Goal: Information Seeking & Learning: Find contact information

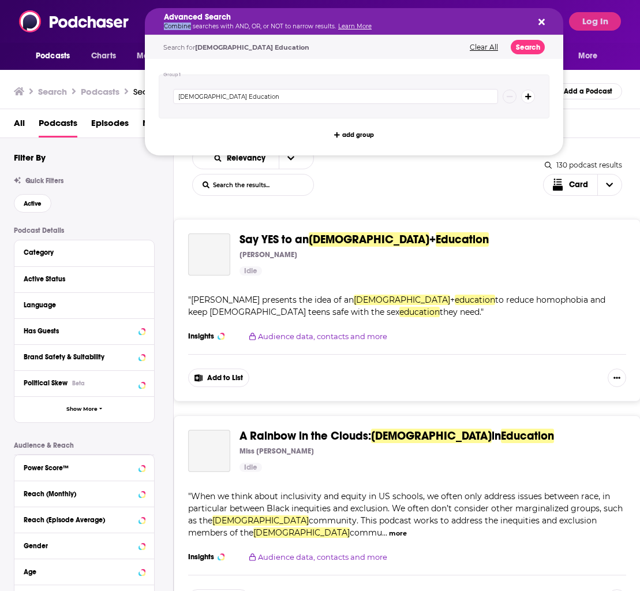
click at [277, 21] on div "Advanced Search Combine searches with AND, OR, or NOT to narrow results. Learn …" at bounding box center [345, 21] width 362 height 16
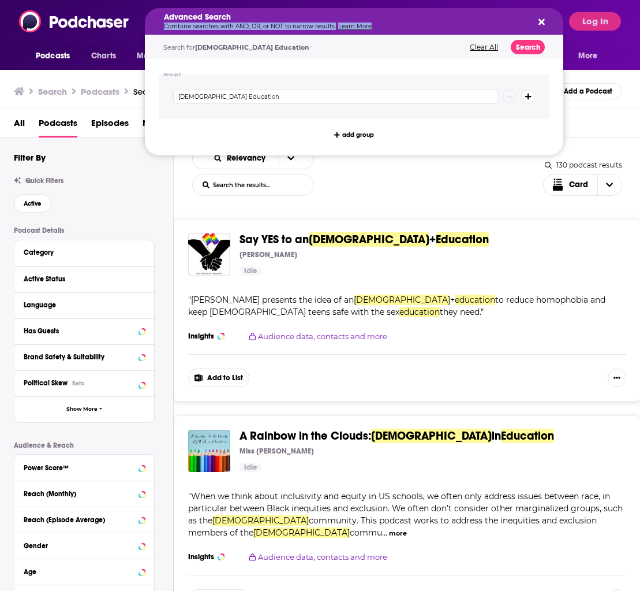
click at [277, 21] on div "Advanced Search Combine searches with AND, OR, or NOT to narrow results. Learn …" at bounding box center [345, 21] width 362 height 16
drag, startPoint x: 107, startPoint y: 31, endPoint x: 116, endPoint y: 31, distance: 9.2
click at [107, 31] on img at bounding box center [74, 21] width 111 height 22
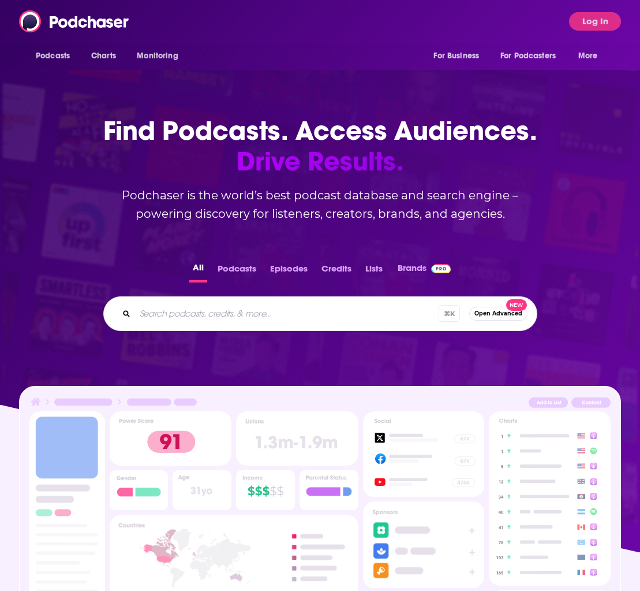
click at [247, 322] on input "Search podcasts, credits, & more..." at bounding box center [287, 313] width 304 height 18
type input "business"
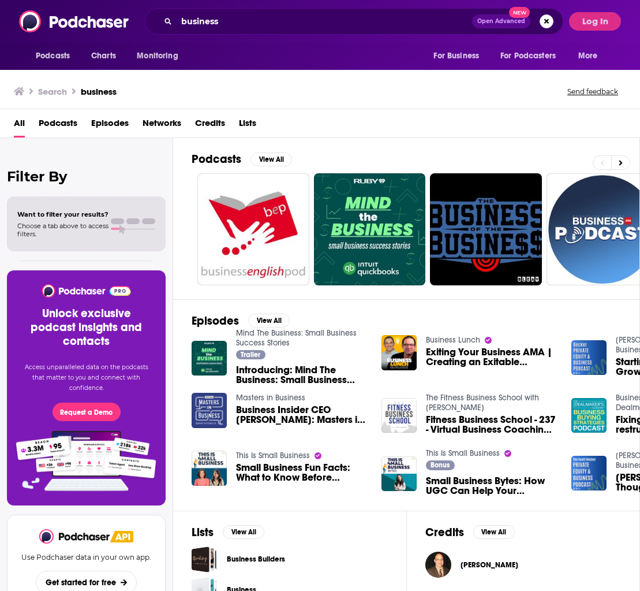
click at [60, 122] on span "Podcasts" at bounding box center [58, 126] width 39 height 24
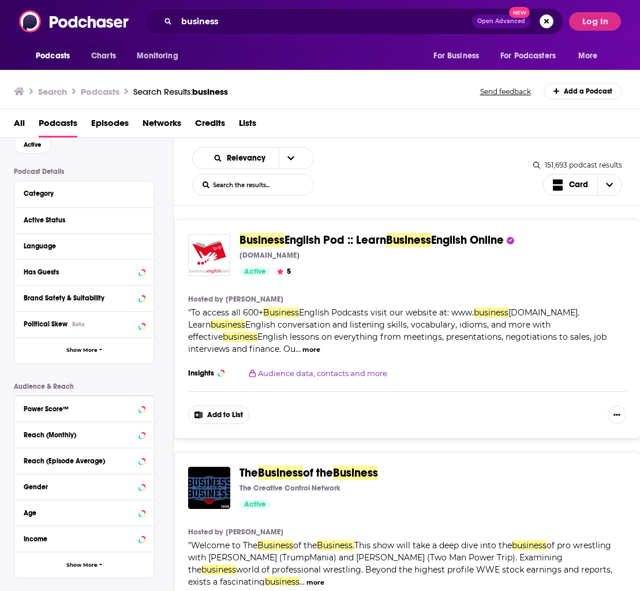
scroll to position [70, 0]
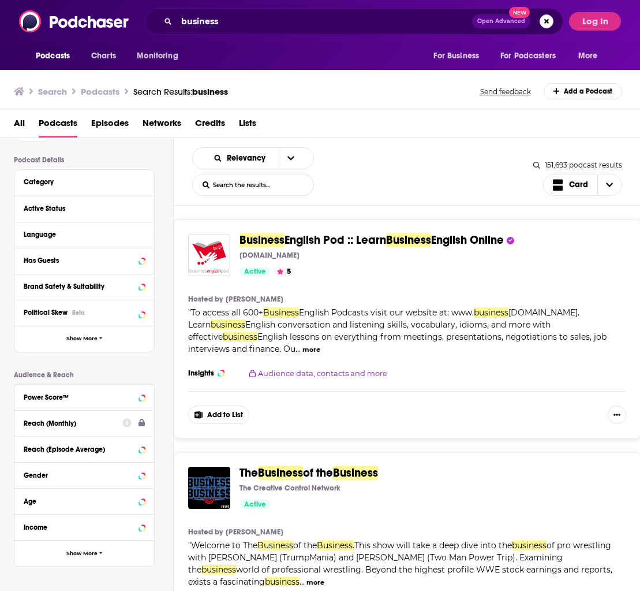
click at [78, 426] on div "Reach (Monthly)" at bounding box center [69, 423] width 91 height 8
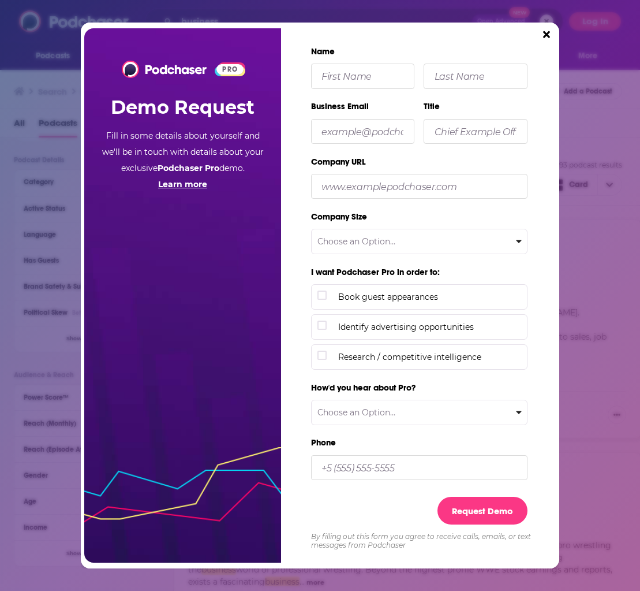
drag, startPoint x: 543, startPoint y: 33, endPoint x: 561, endPoint y: 26, distance: 19.9
click at [543, 33] on icon "Close" at bounding box center [546, 34] width 7 height 10
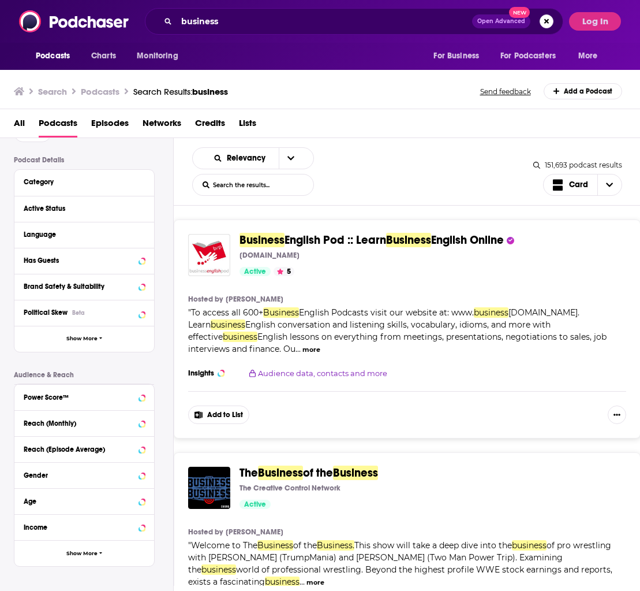
click at [607, 23] on button "Log In" at bounding box center [595, 21] width 52 height 18
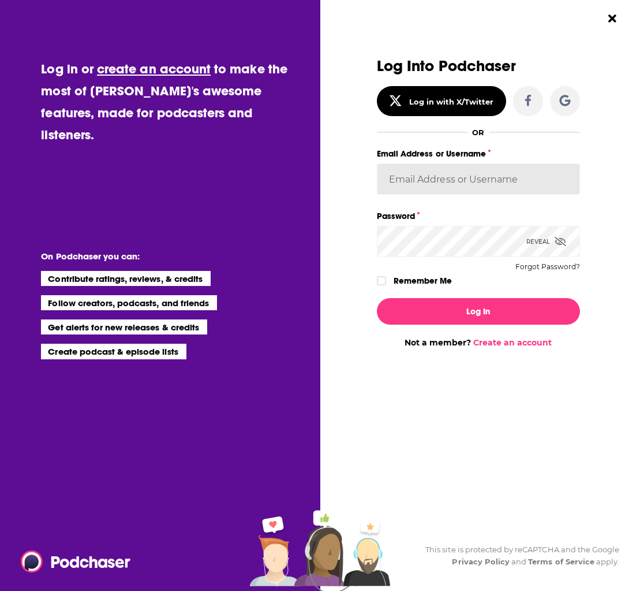
click at [473, 180] on input "Email Address or Username" at bounding box center [478, 178] width 203 height 31
type input "anna@luckybreakpr.com"
click at [377, 298] on button "Log In" at bounding box center [478, 311] width 203 height 27
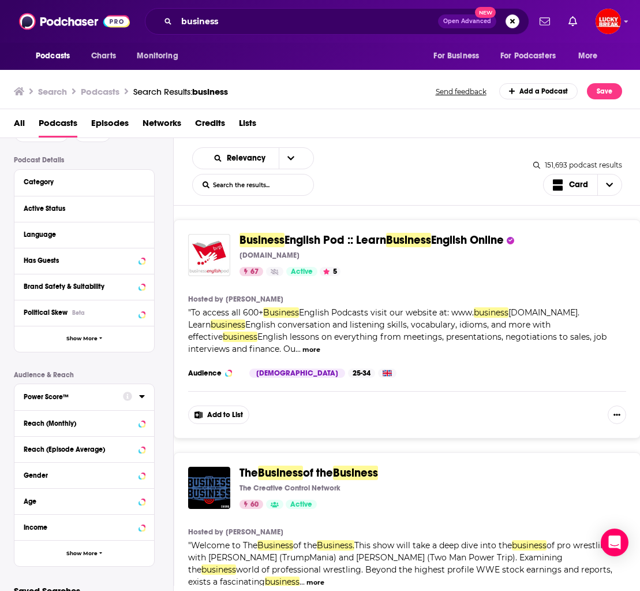
click at [46, 396] on div "Power Score™" at bounding box center [70, 397] width 92 height 8
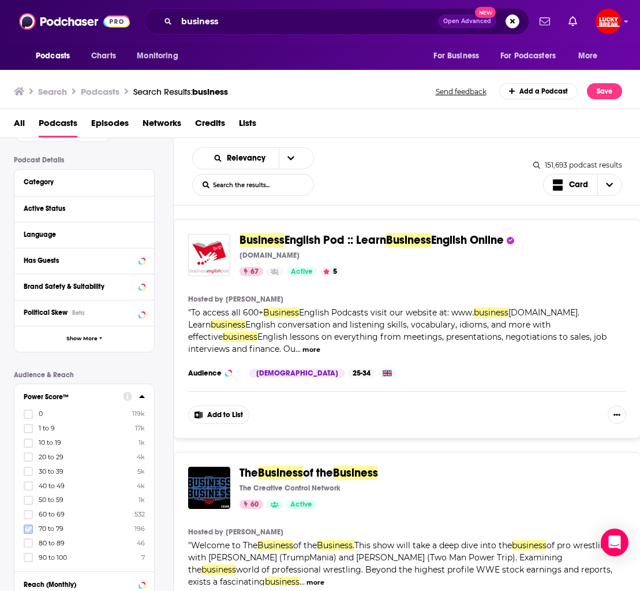
click at [29, 527] on icon at bounding box center [28, 528] width 7 height 5
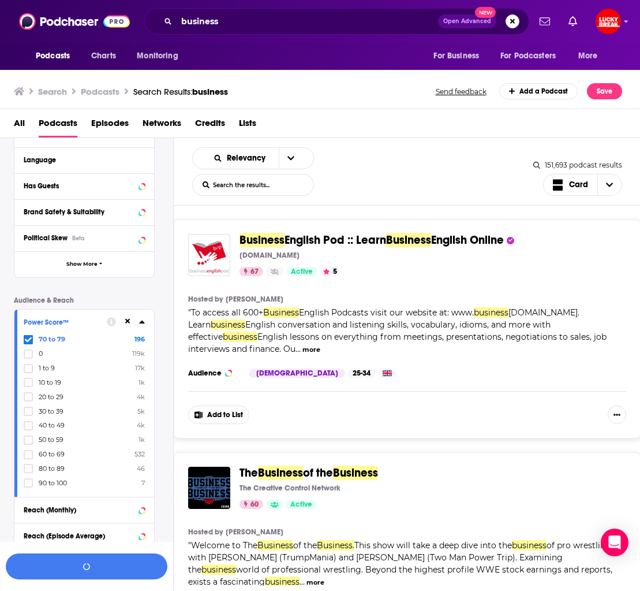
scroll to position [169, 0]
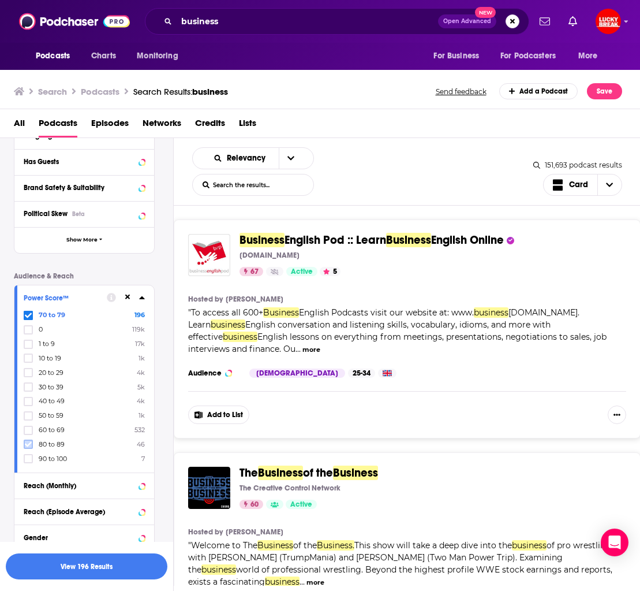
click at [30, 442] on icon at bounding box center [28, 444] width 7 height 5
click at [32, 456] on label at bounding box center [28, 458] width 9 height 9
click at [26, 456] on icon at bounding box center [28, 458] width 7 height 7
click at [122, 564] on button "View 781 Results" at bounding box center [87, 566] width 162 height 26
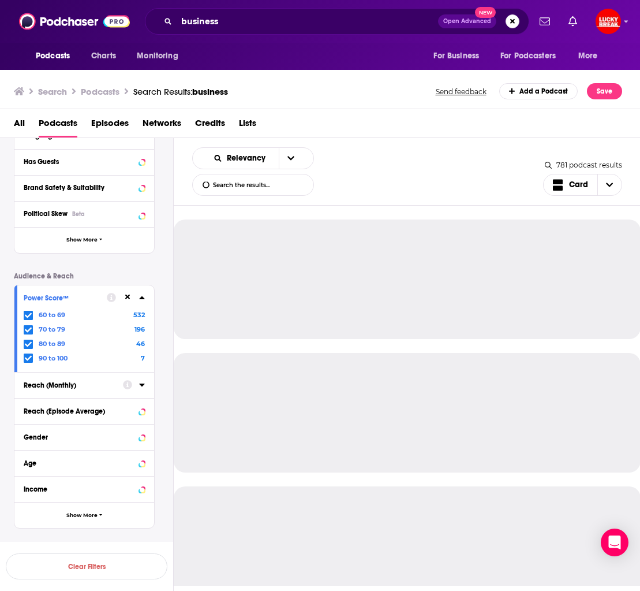
click at [98, 383] on div "Reach (Monthly)" at bounding box center [70, 385] width 92 height 8
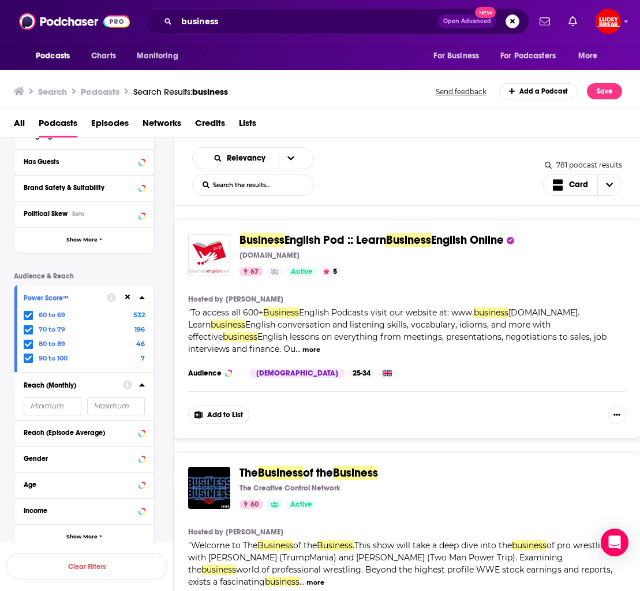
click at [50, 316] on span "60 to 69" at bounding box center [52, 315] width 27 height 8
click at [28, 318] on input "multiSelectOption-60-0" at bounding box center [28, 318] width 0 height 0
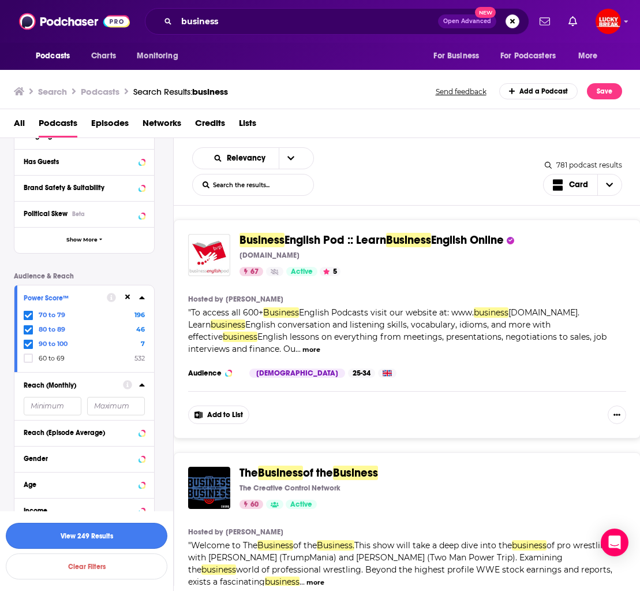
click at [137, 534] on button "View 249 Results" at bounding box center [87, 536] width 162 height 26
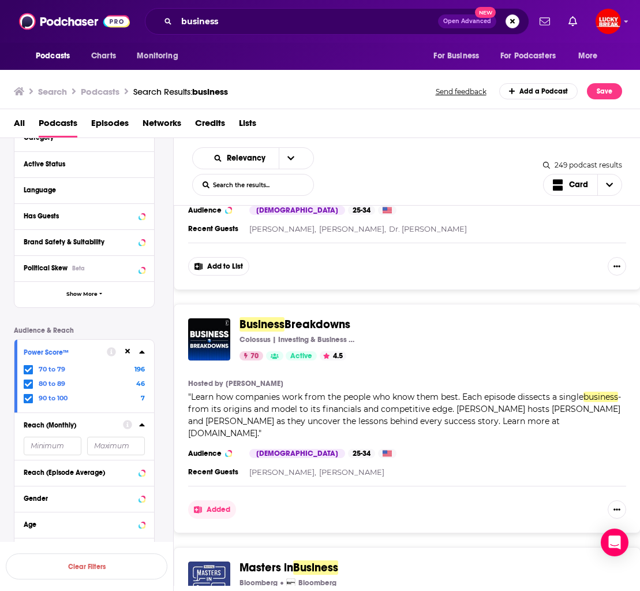
scroll to position [206, 0]
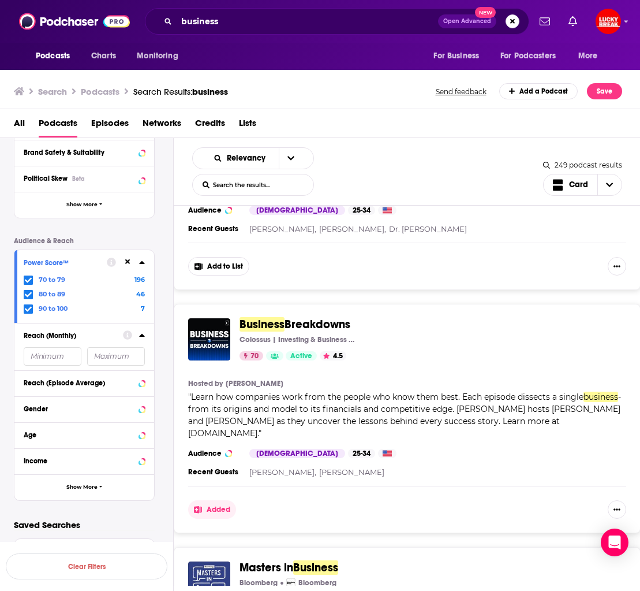
click at [117, 525] on p "Saved Searches" at bounding box center [84, 524] width 141 height 11
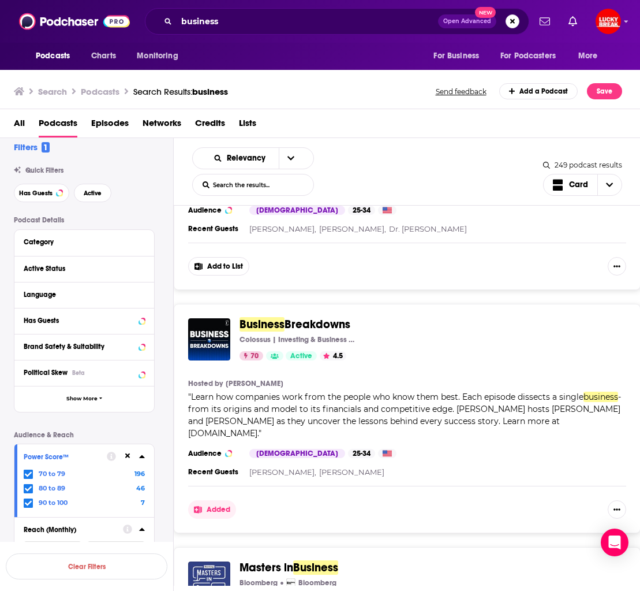
scroll to position [0, 0]
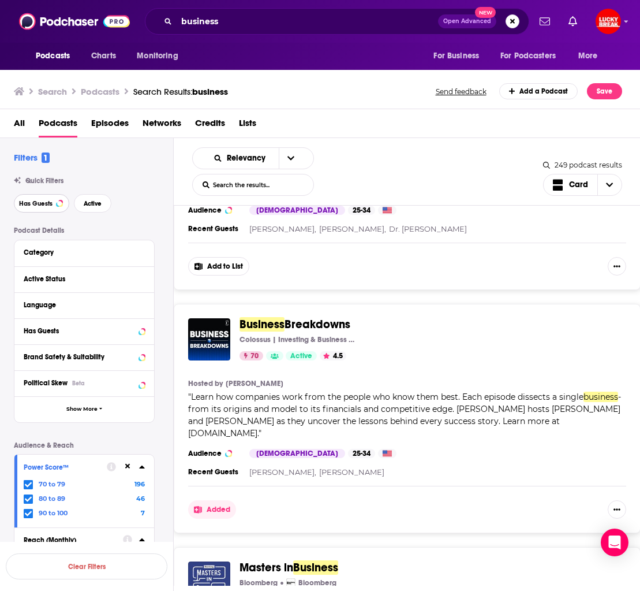
click at [38, 198] on button "Has Guests" at bounding box center [41, 203] width 55 height 18
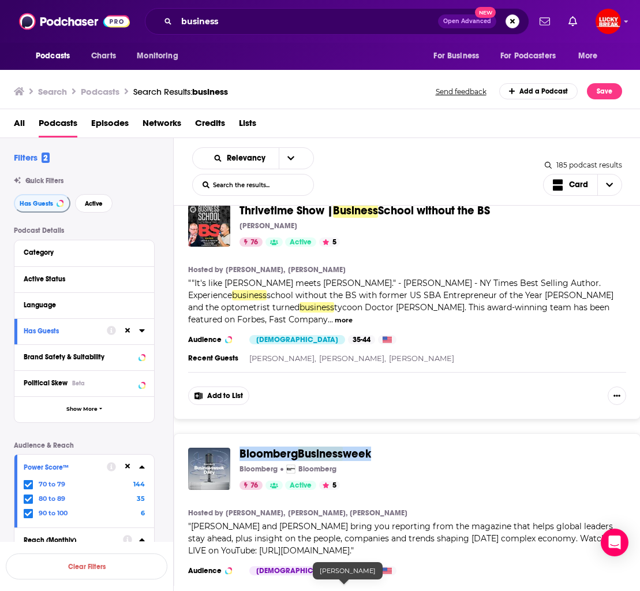
scroll to position [3425, 0]
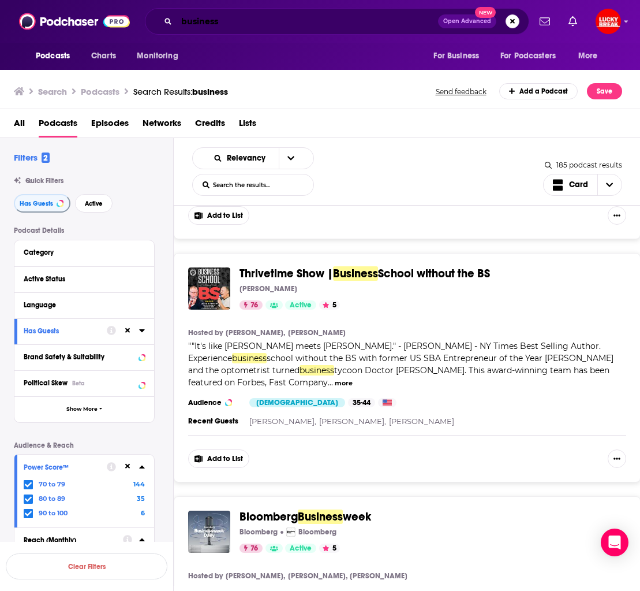
click at [245, 25] on input "business" at bounding box center [308, 21] width 262 height 18
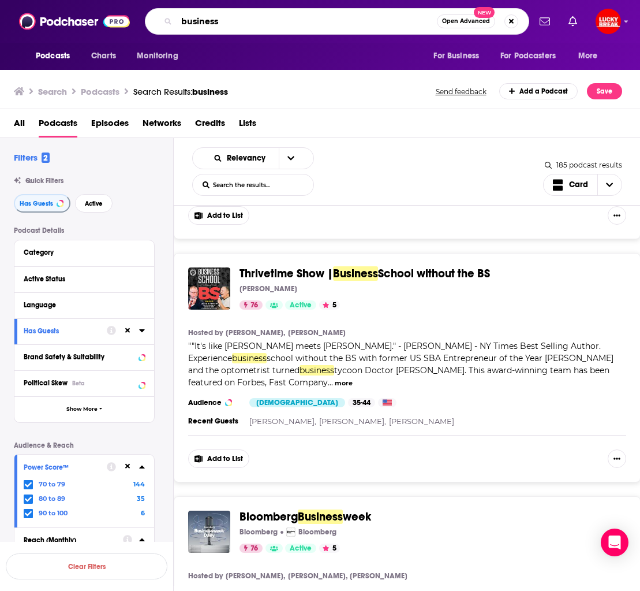
click at [245, 25] on input "business" at bounding box center [307, 21] width 260 height 18
type input "m"
type input "tech"
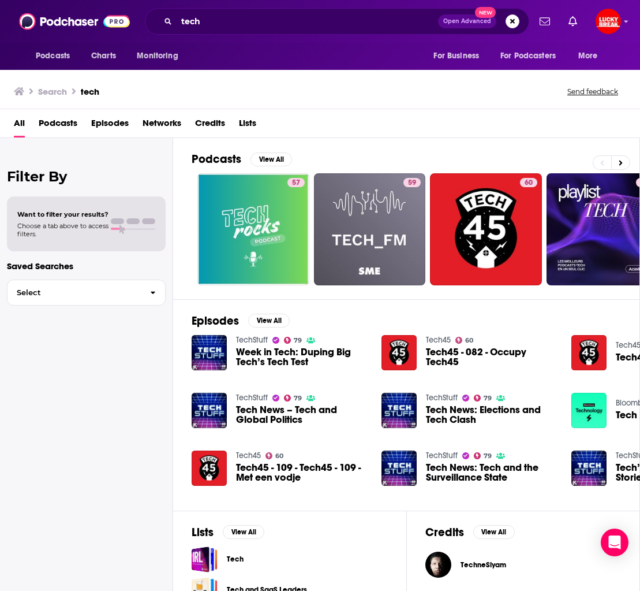
click at [55, 118] on span "Podcasts" at bounding box center [58, 126] width 39 height 24
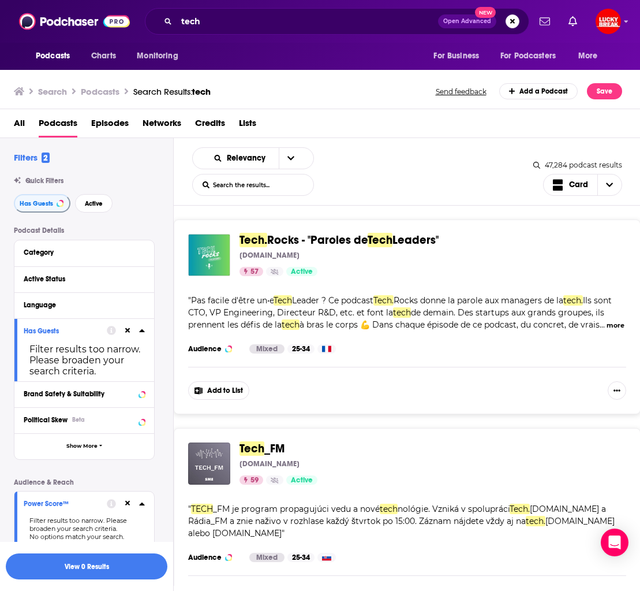
click at [43, 332] on div "Has Guests" at bounding box center [62, 331] width 76 height 8
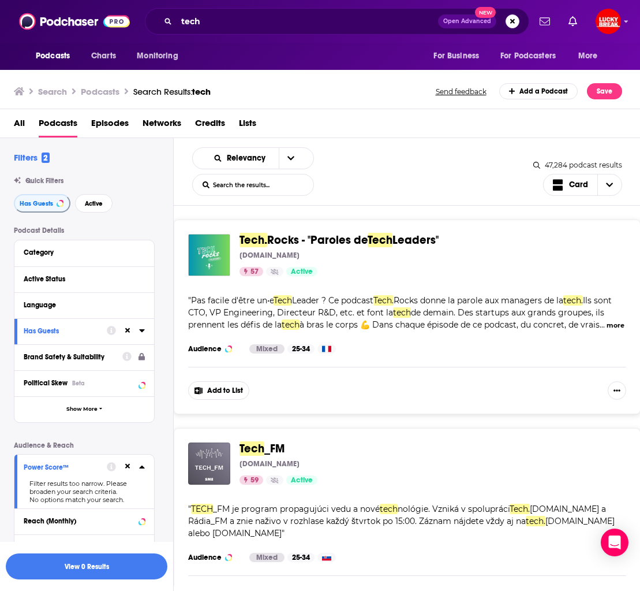
click at [56, 356] on div "Brand Safety & Suitability" at bounding box center [69, 357] width 91 height 8
click at [89, 407] on span "Show More" at bounding box center [81, 409] width 31 height 6
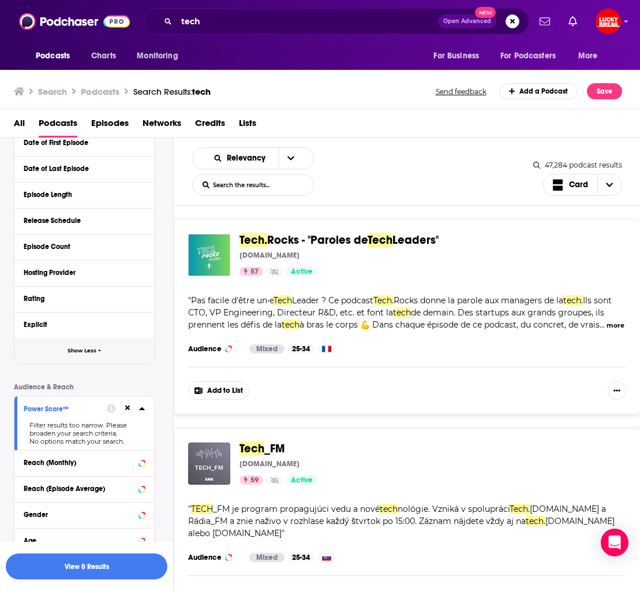
scroll to position [399, 0]
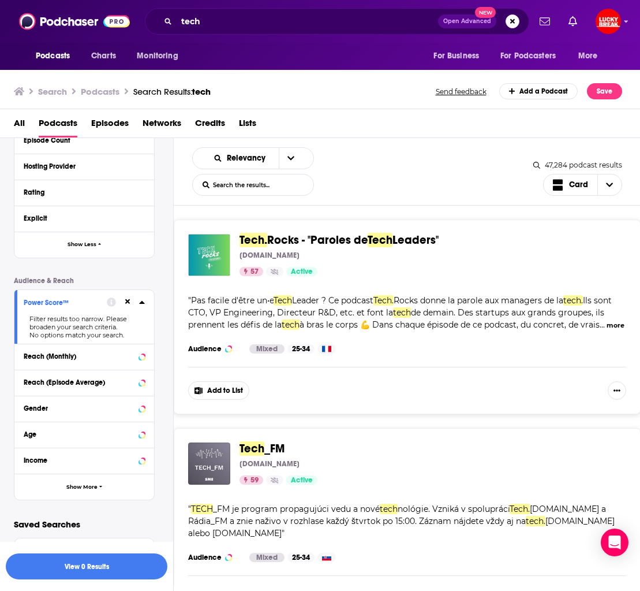
click at [61, 321] on div "Filter results too narrow. Please broaden your search criteria." at bounding box center [84, 323] width 121 height 16
click at [64, 305] on div "Power Score™" at bounding box center [62, 303] width 76 height 8
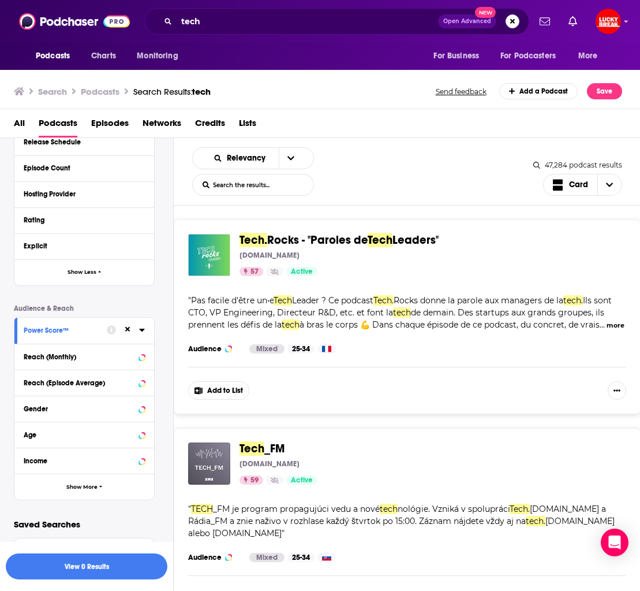
click at [59, 330] on div "Power Score™" at bounding box center [62, 330] width 76 height 8
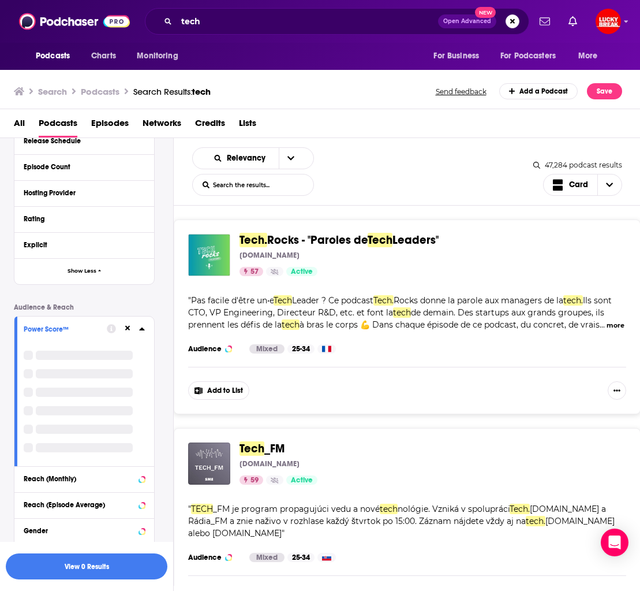
scroll to position [399, 0]
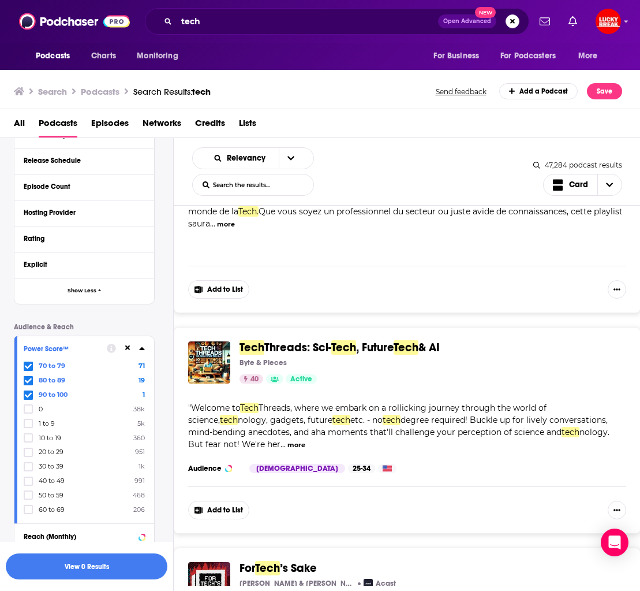
scroll to position [307, 0]
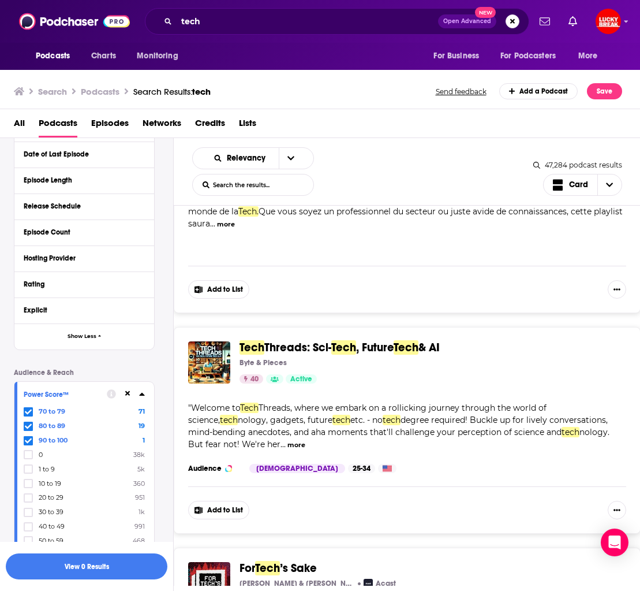
click at [130, 389] on div at bounding box center [126, 393] width 38 height 14
click at [128, 394] on icon at bounding box center [127, 393] width 5 height 5
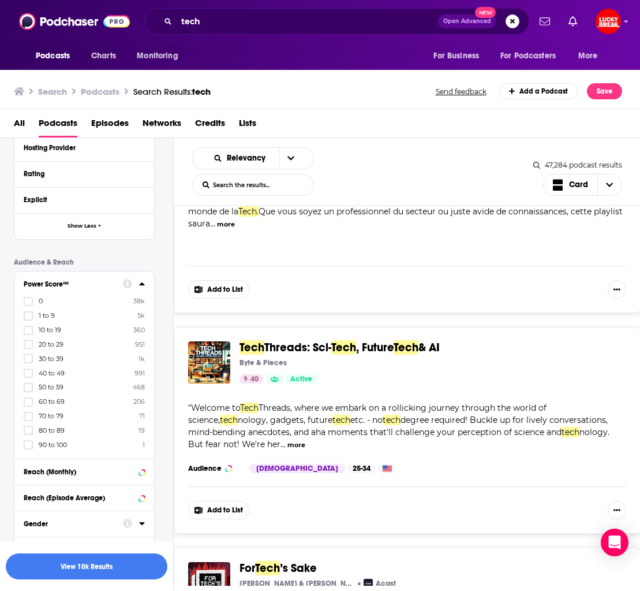
scroll to position [418, 0]
click at [31, 398] on icon at bounding box center [28, 400] width 7 height 5
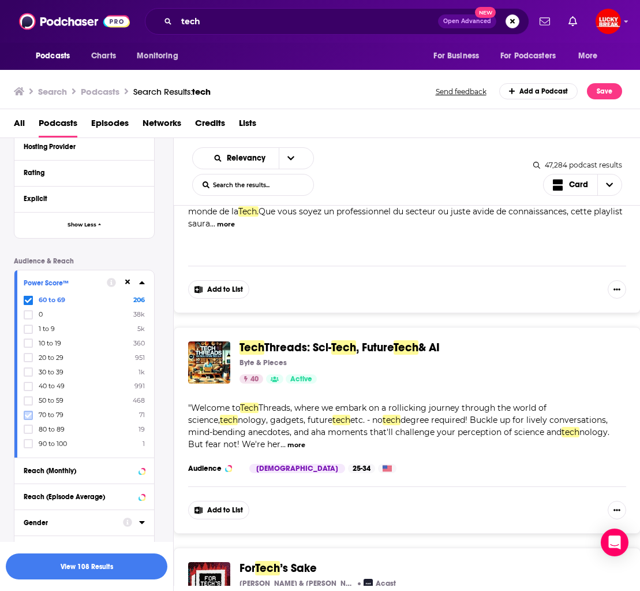
click at [29, 412] on icon at bounding box center [28, 415] width 7 height 7
click at [29, 427] on icon at bounding box center [28, 429] width 7 height 5
click at [28, 440] on icon at bounding box center [28, 443] width 7 height 7
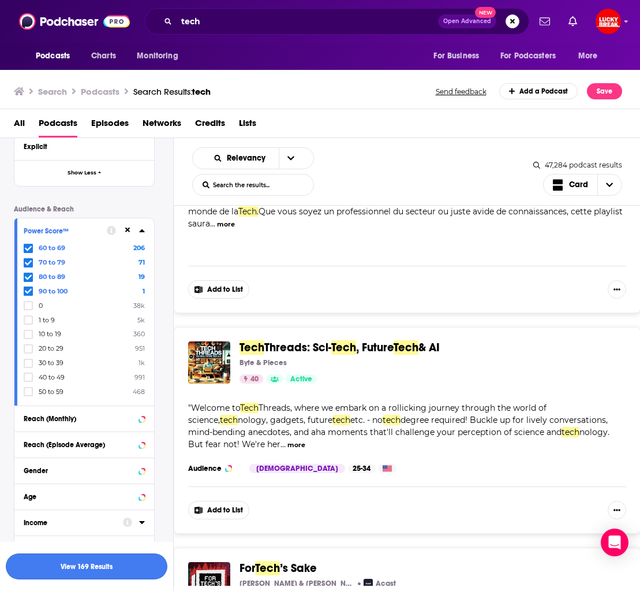
scroll to position [530, 0]
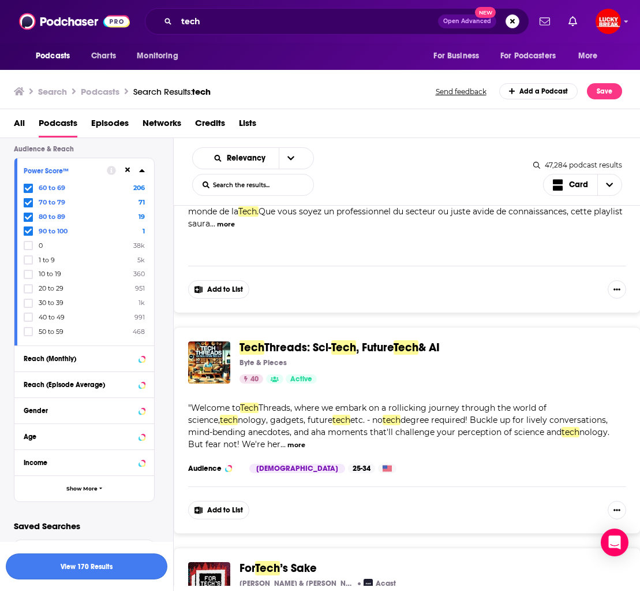
click at [125, 557] on button "View 170 Results" at bounding box center [87, 566] width 162 height 26
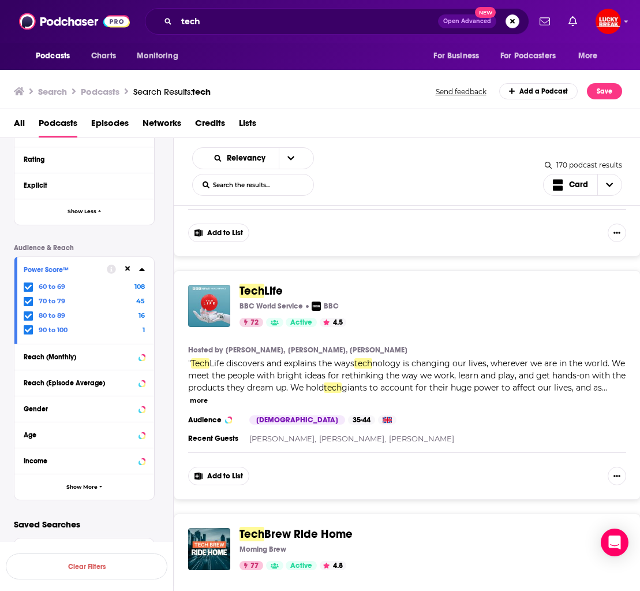
scroll to position [439, 0]
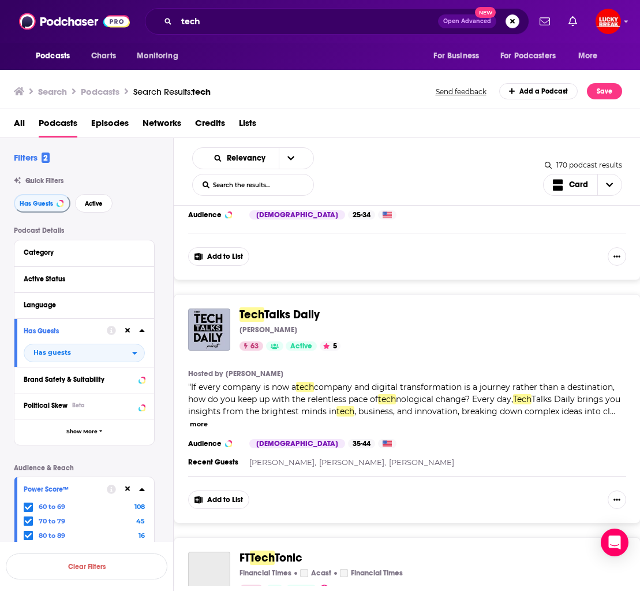
scroll to position [2867, 0]
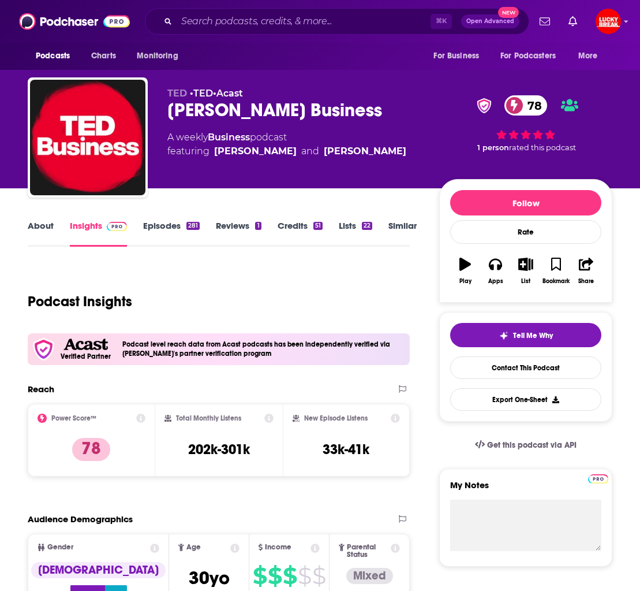
click at [38, 228] on link "About" at bounding box center [41, 233] width 26 height 27
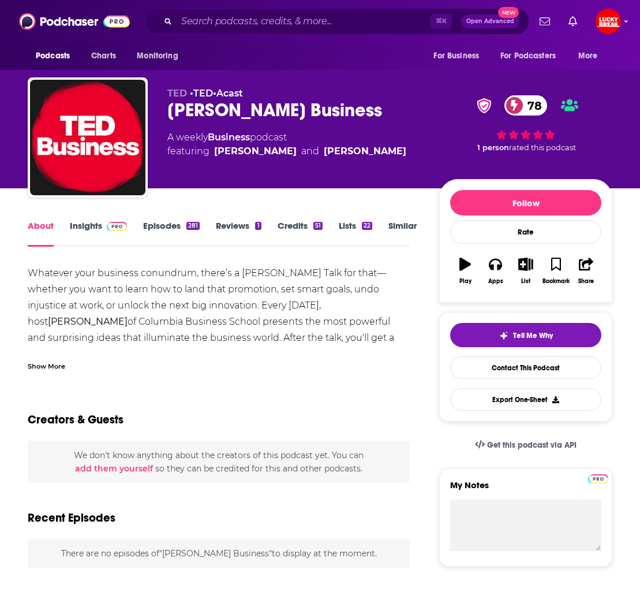
click at [99, 225] on link "Insights" at bounding box center [98, 233] width 57 height 27
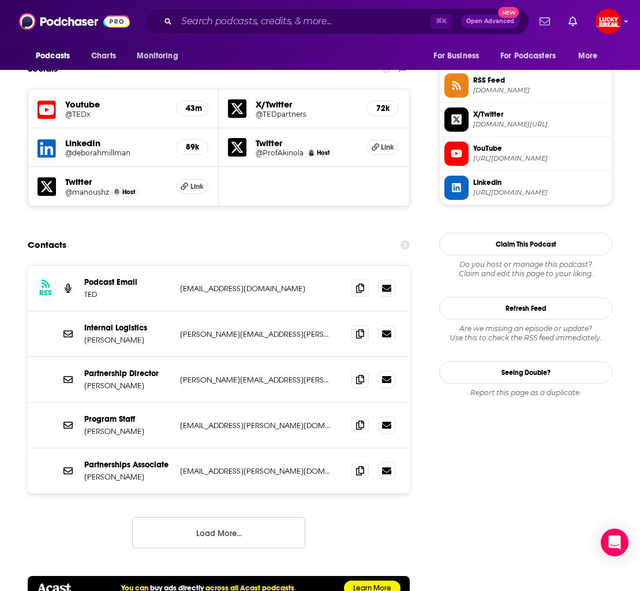
scroll to position [1052, 0]
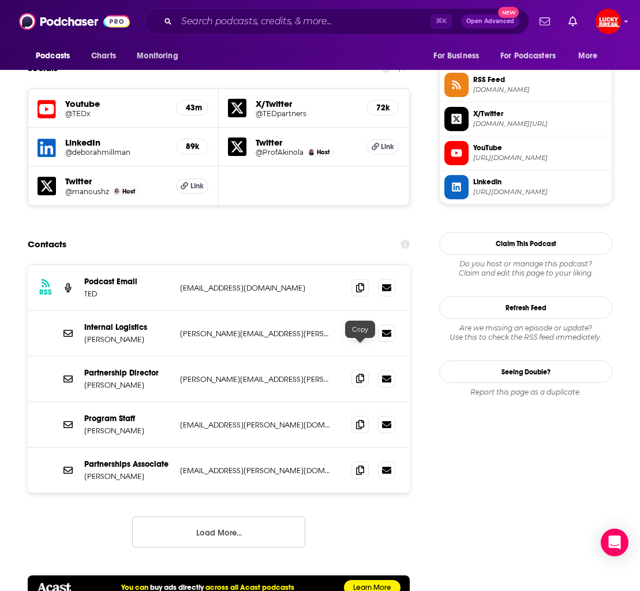
click at [361, 374] on icon at bounding box center [360, 378] width 8 height 9
click at [359, 465] on icon at bounding box center [360, 469] width 8 height 9
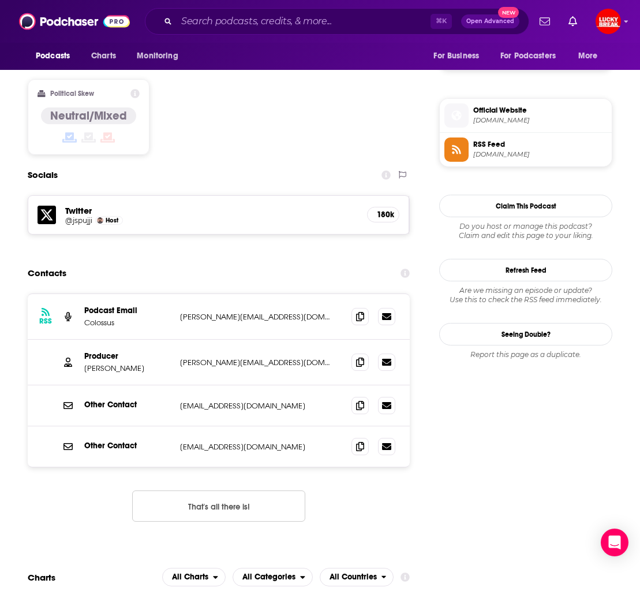
scroll to position [892, 0]
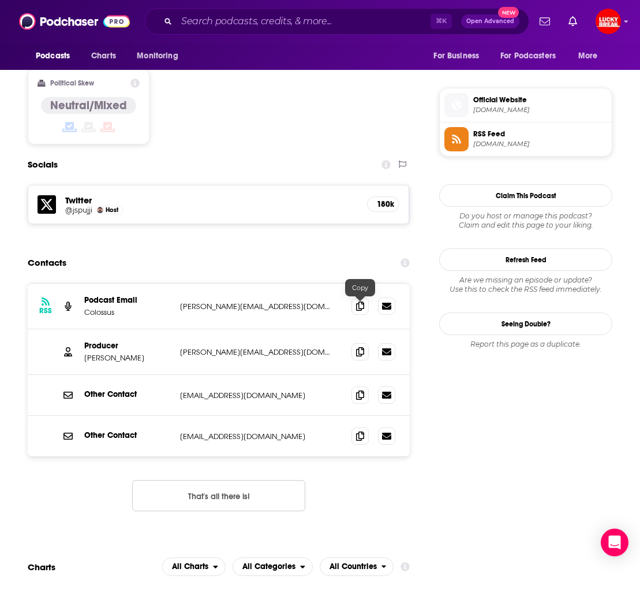
click at [353, 343] on span at bounding box center [360, 351] width 17 height 17
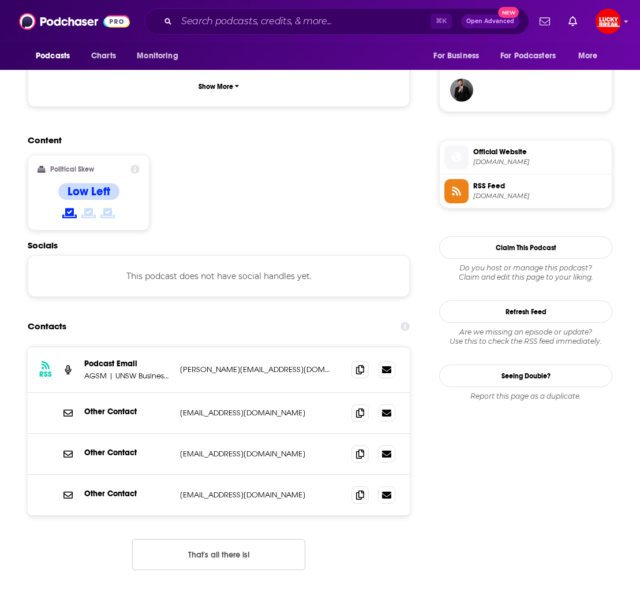
scroll to position [918, 0]
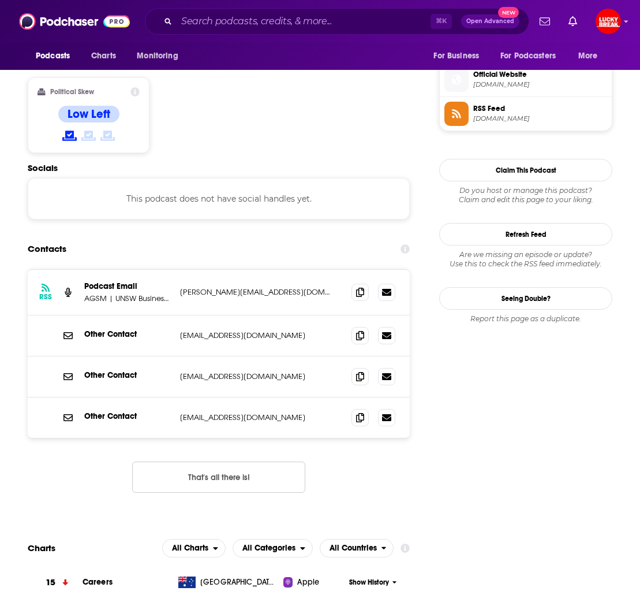
click at [349, 396] on div "RSS Podcast Email AGSM | UNSW Business School sarah@deadsetstudios.com sarah@de…" at bounding box center [219, 390] width 382 height 242
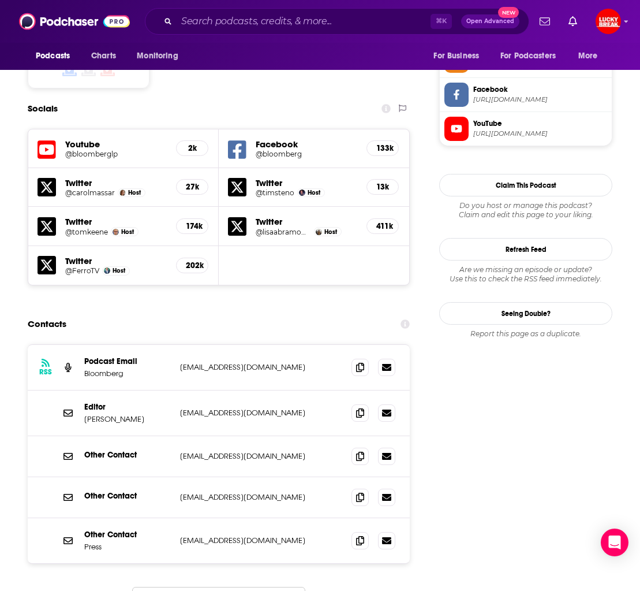
scroll to position [976, 0]
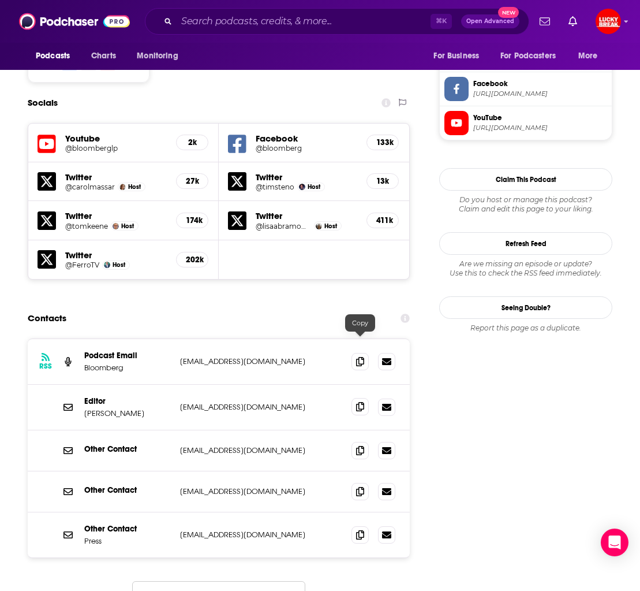
click at [358, 402] on icon at bounding box center [360, 406] width 8 height 9
click at [359, 530] on icon at bounding box center [360, 534] width 8 height 9
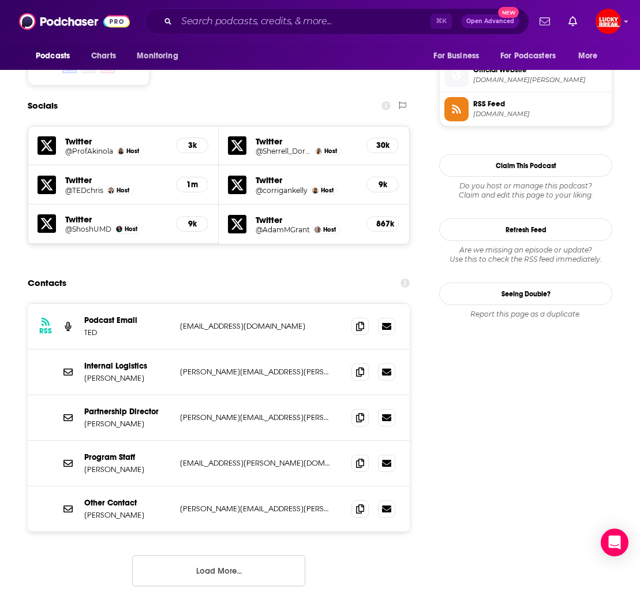
scroll to position [1029, 0]
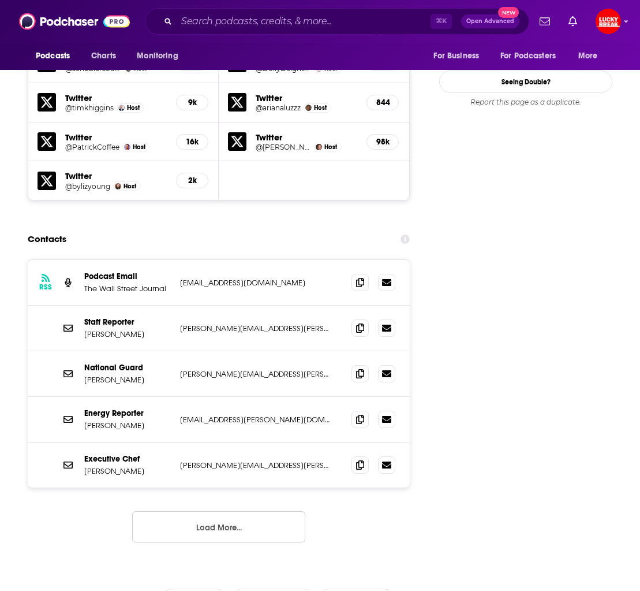
scroll to position [1135, 0]
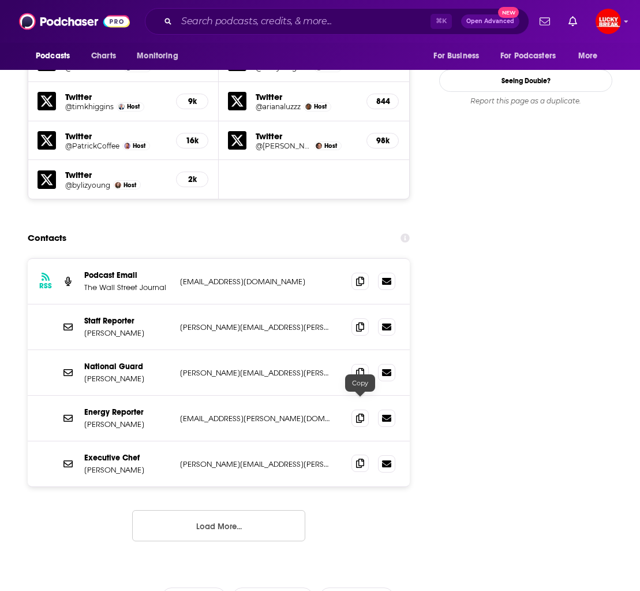
click at [357, 458] on icon at bounding box center [360, 462] width 8 height 9
click at [359, 322] on icon at bounding box center [360, 326] width 8 height 9
click at [355, 454] on span at bounding box center [360, 462] width 17 height 17
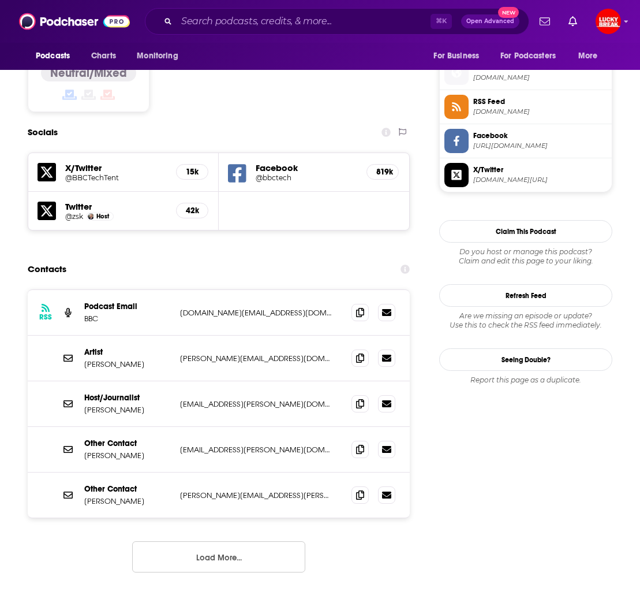
scroll to position [932, 0]
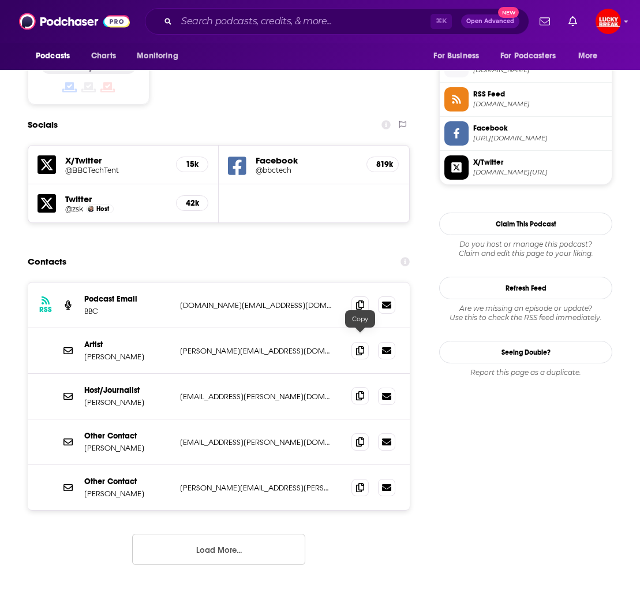
click at [359, 391] on icon at bounding box center [360, 395] width 8 height 9
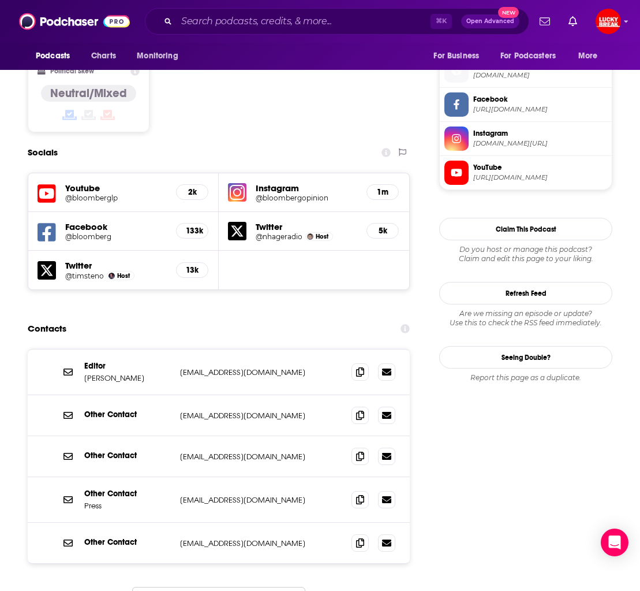
scroll to position [960, 0]
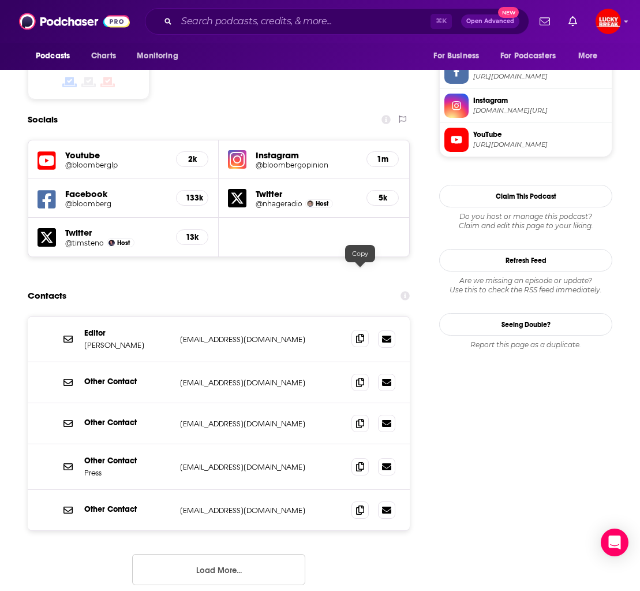
click at [360, 334] on icon at bounding box center [360, 338] width 8 height 9
click at [359, 334] on icon at bounding box center [360, 338] width 8 height 9
click at [361, 461] on icon at bounding box center [360, 465] width 8 height 9
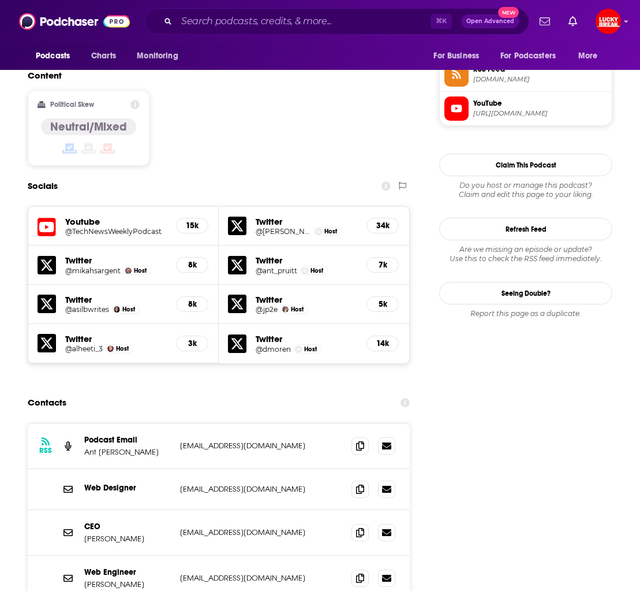
scroll to position [964, 0]
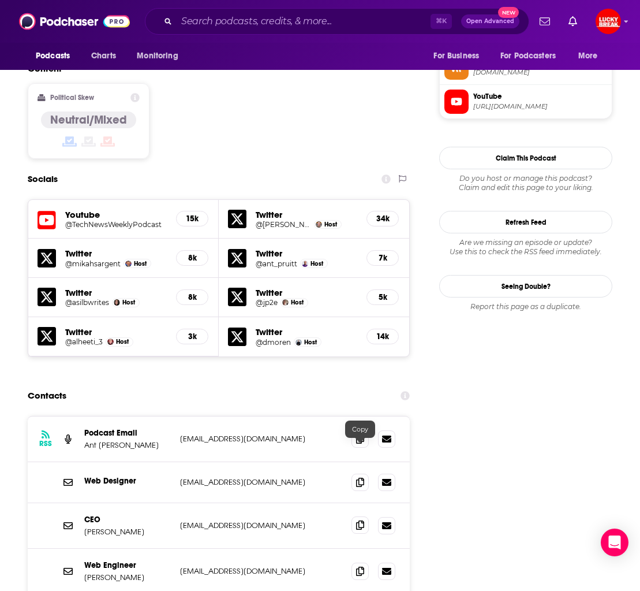
click at [360, 520] on icon at bounding box center [360, 524] width 8 height 9
click at [357, 566] on icon at bounding box center [360, 570] width 8 height 9
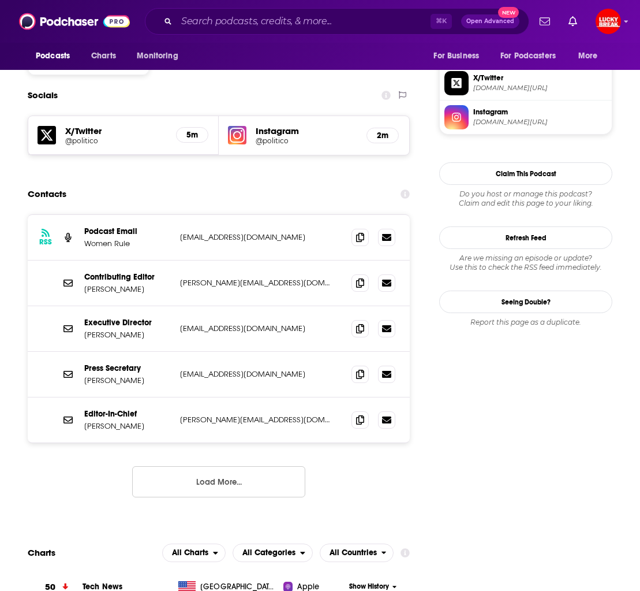
scroll to position [983, 0]
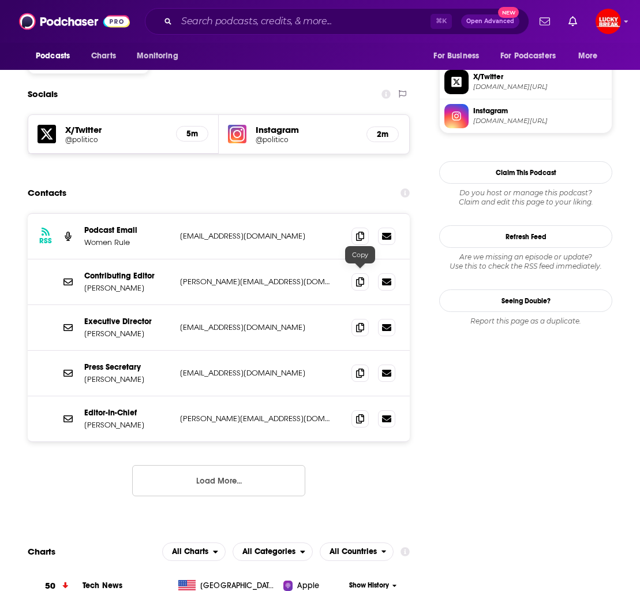
drag, startPoint x: 359, startPoint y: 277, endPoint x: 341, endPoint y: 277, distance: 17.9
click at [358, 323] on icon at bounding box center [360, 327] width 8 height 9
click at [363, 368] on icon at bounding box center [360, 372] width 8 height 9
drag, startPoint x: 340, startPoint y: 364, endPoint x: 359, endPoint y: 368, distance: 19.6
click at [351, 396] on div "Editor-In-Chief Matt Kaminskicurrent matt@politico.com matt@politico.com" at bounding box center [219, 418] width 382 height 45
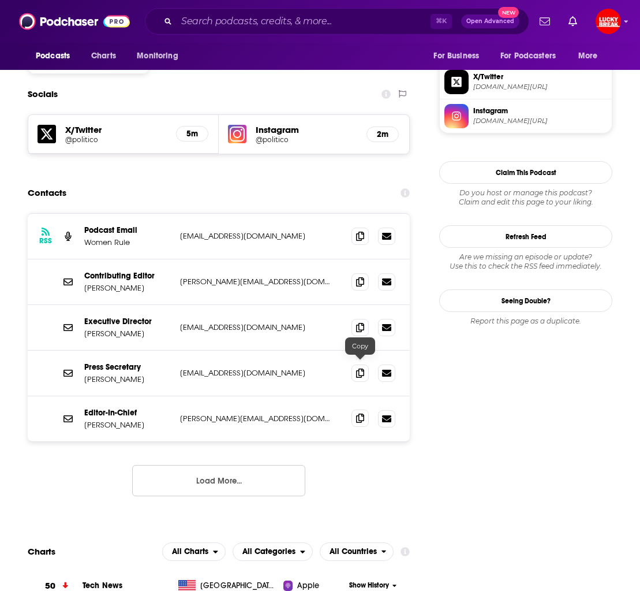
click at [359, 413] on icon at bounding box center [360, 417] width 8 height 9
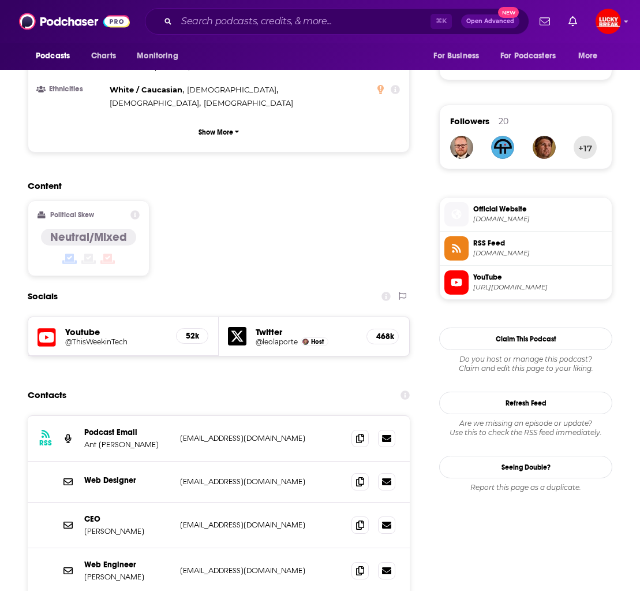
scroll to position [815, 0]
